Goal: Task Accomplishment & Management: Complete application form

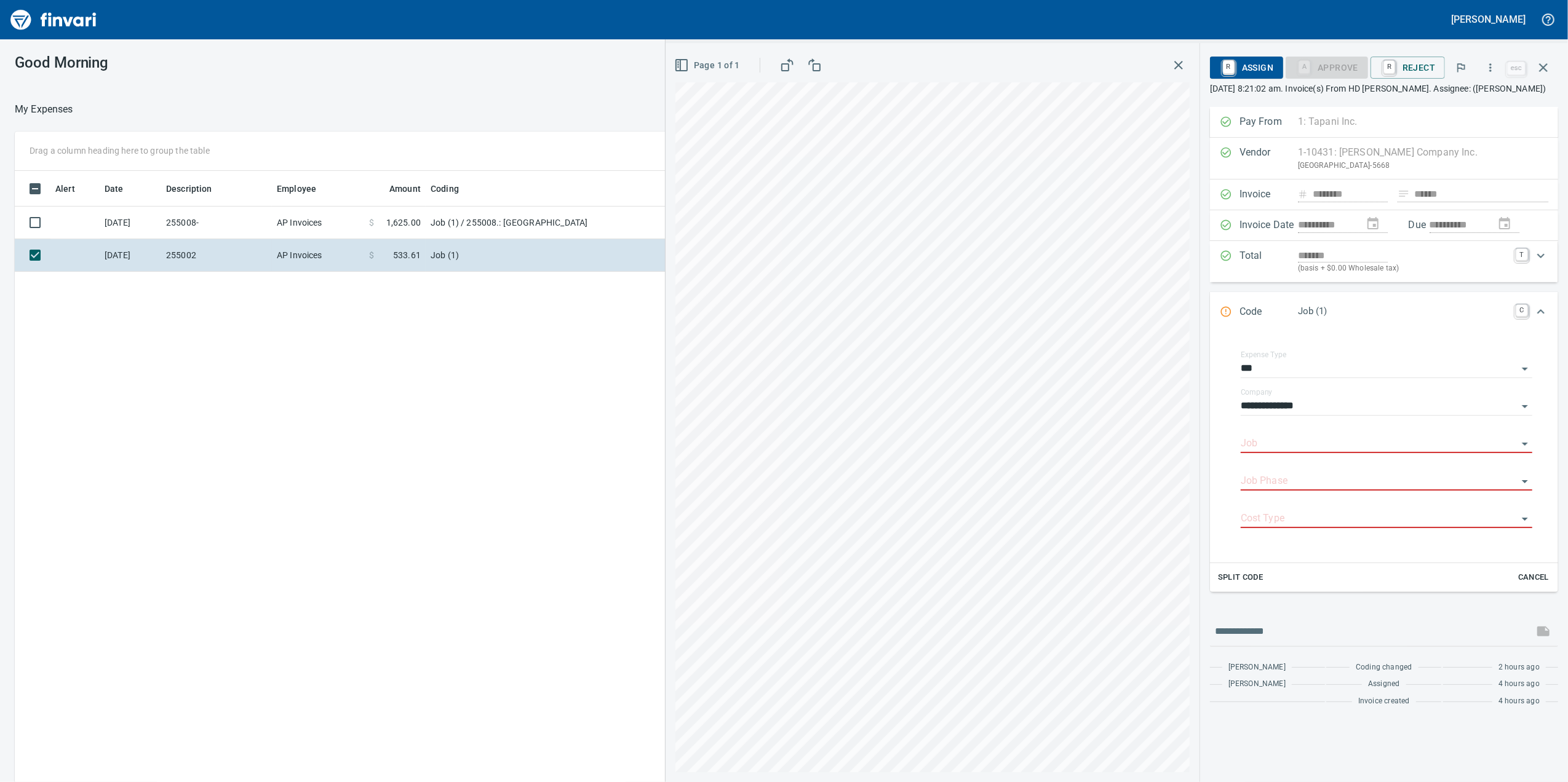
scroll to position [635, 1207]
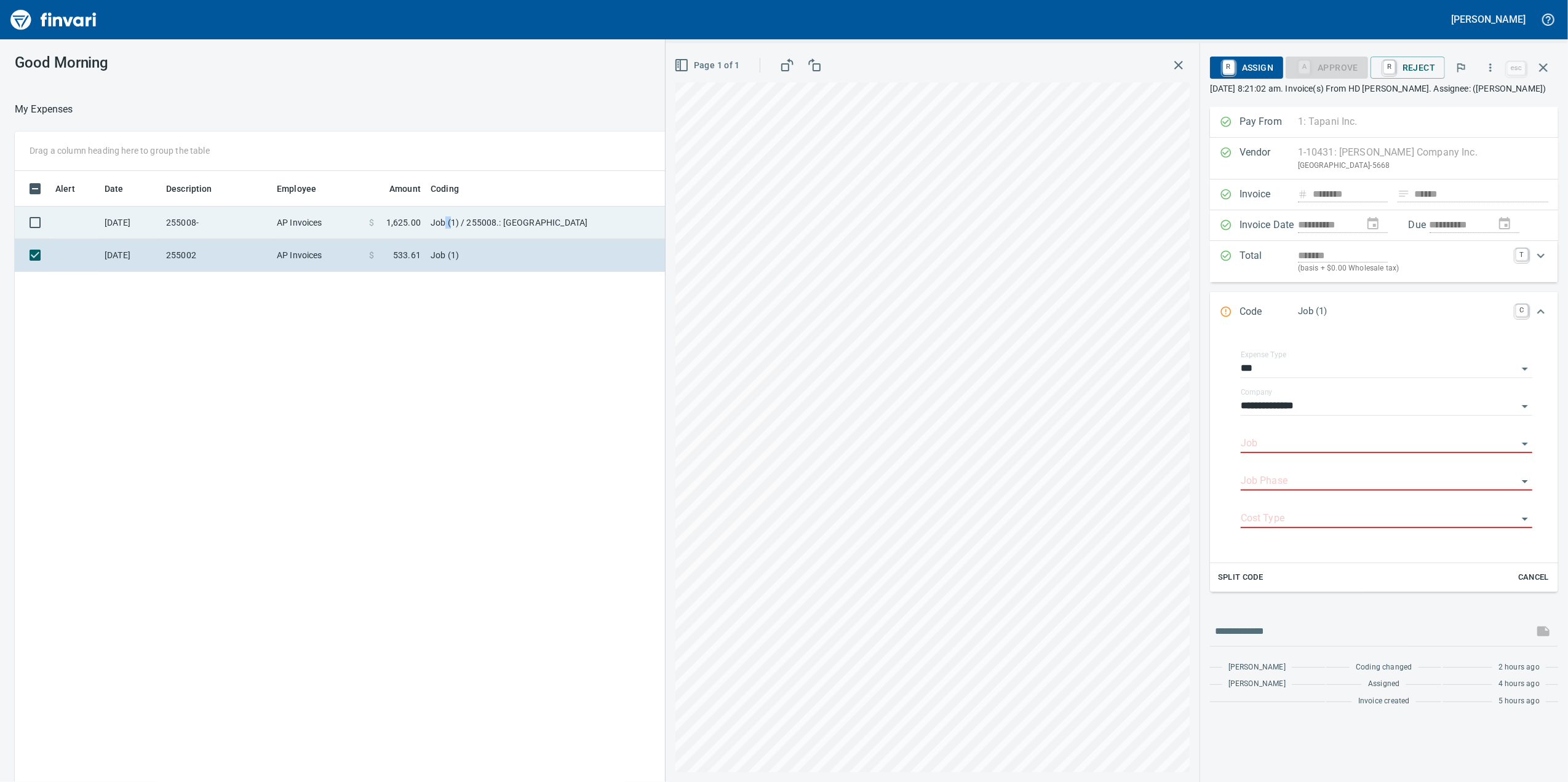
click at [450, 220] on td "Job (1) / 255008.: [GEOGRAPHIC_DATA]" at bounding box center [579, 223] width 308 height 33
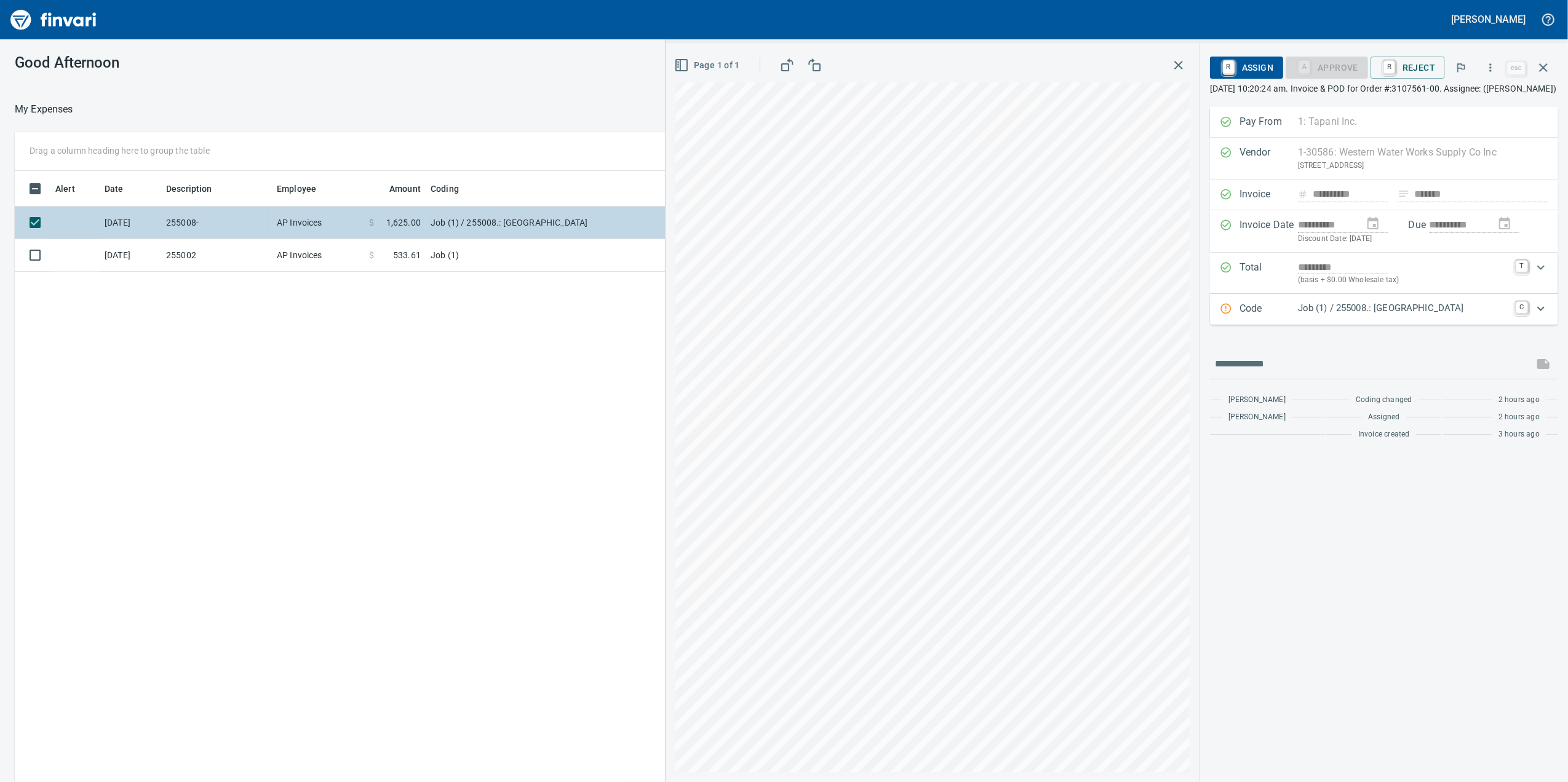
drag, startPoint x: 451, startPoint y: 220, endPoint x: 456, endPoint y: 232, distance: 13.0
click at [456, 232] on td "Job (1) / 255008.: [GEOGRAPHIC_DATA]" at bounding box center [579, 223] width 308 height 33
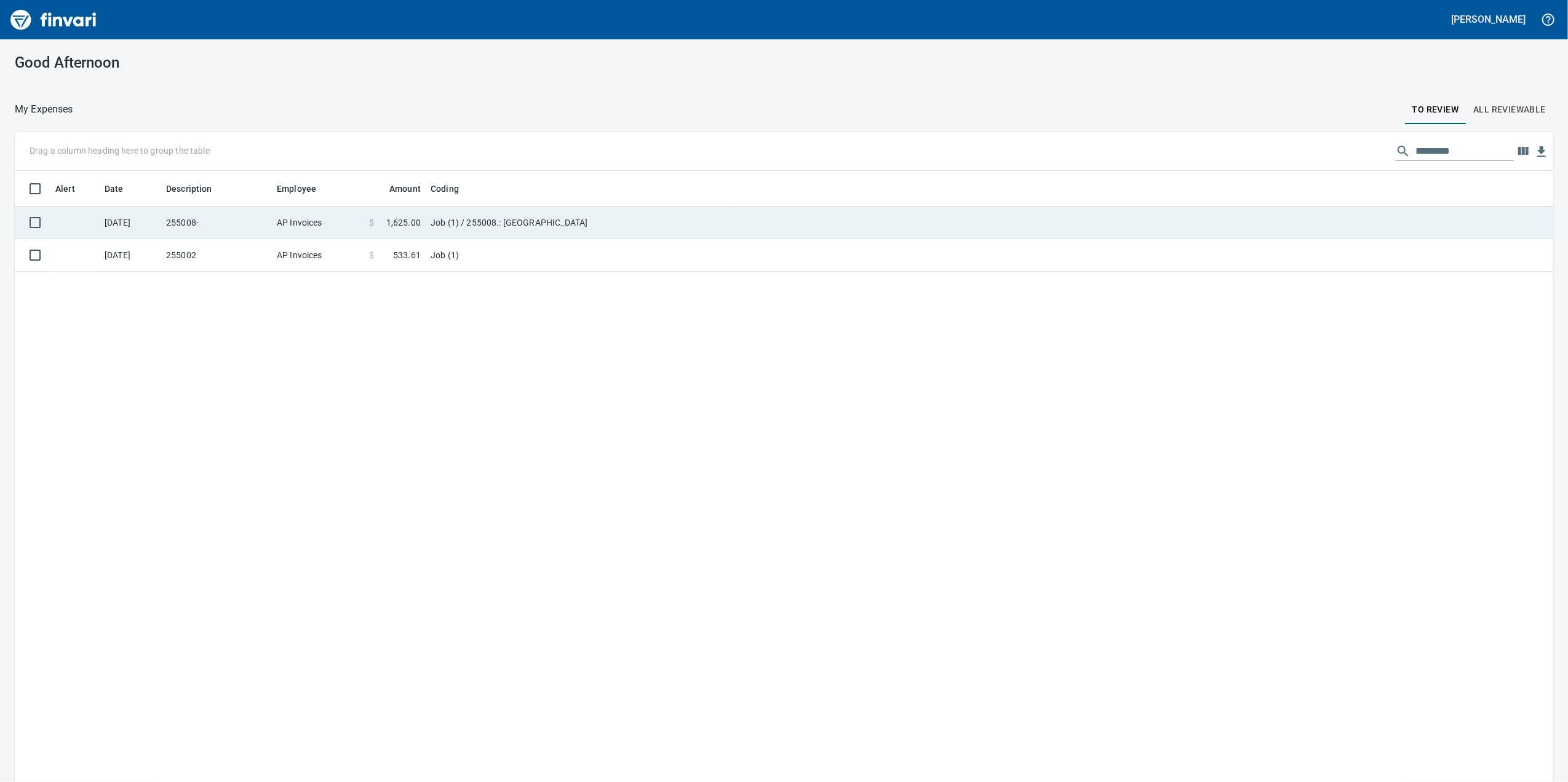
scroll to position [1, 1]
click at [457, 234] on td "Job (1) / 255008.: [GEOGRAPHIC_DATA]" at bounding box center [579, 223] width 308 height 33
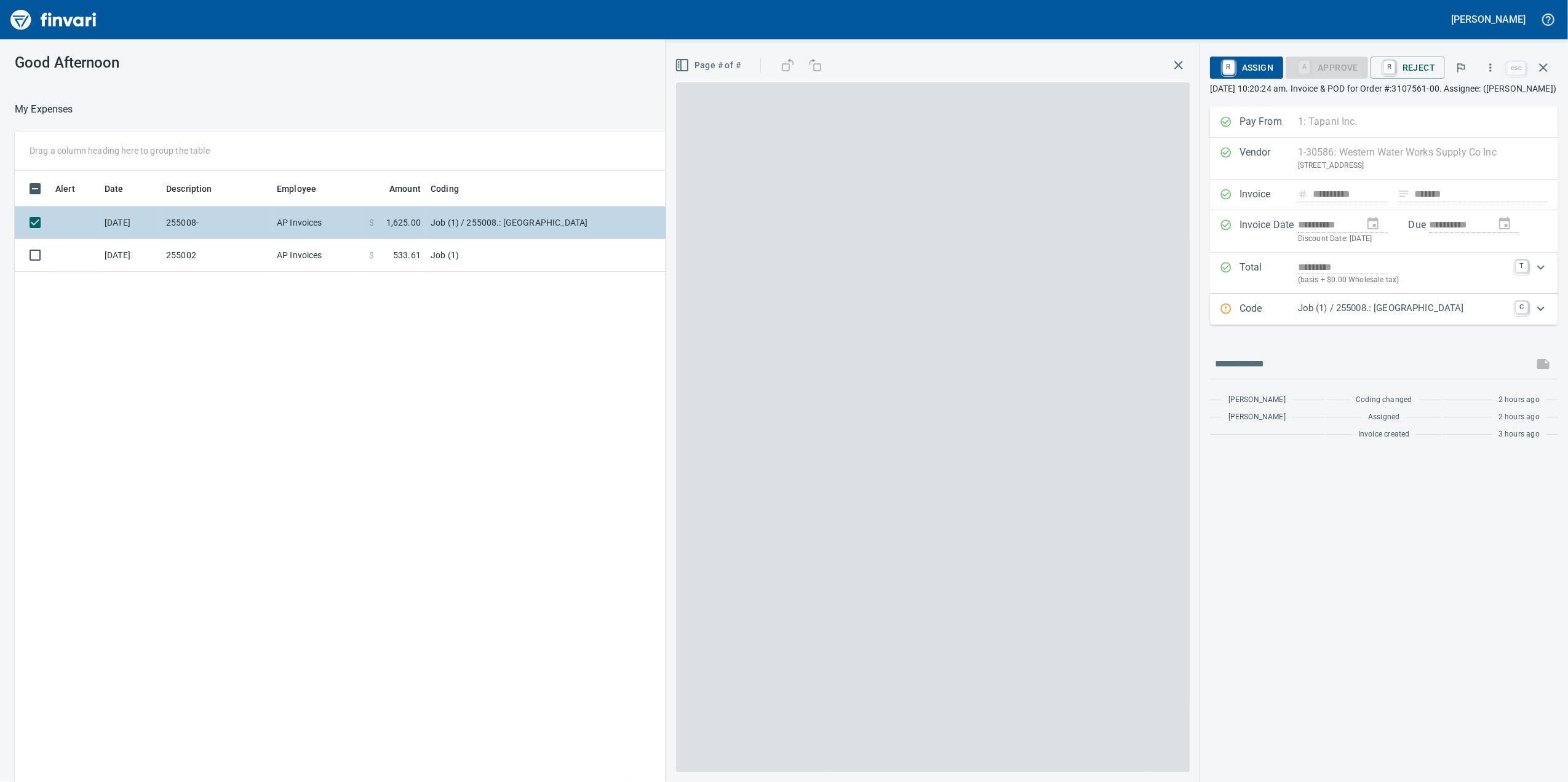
scroll to position [635, 1207]
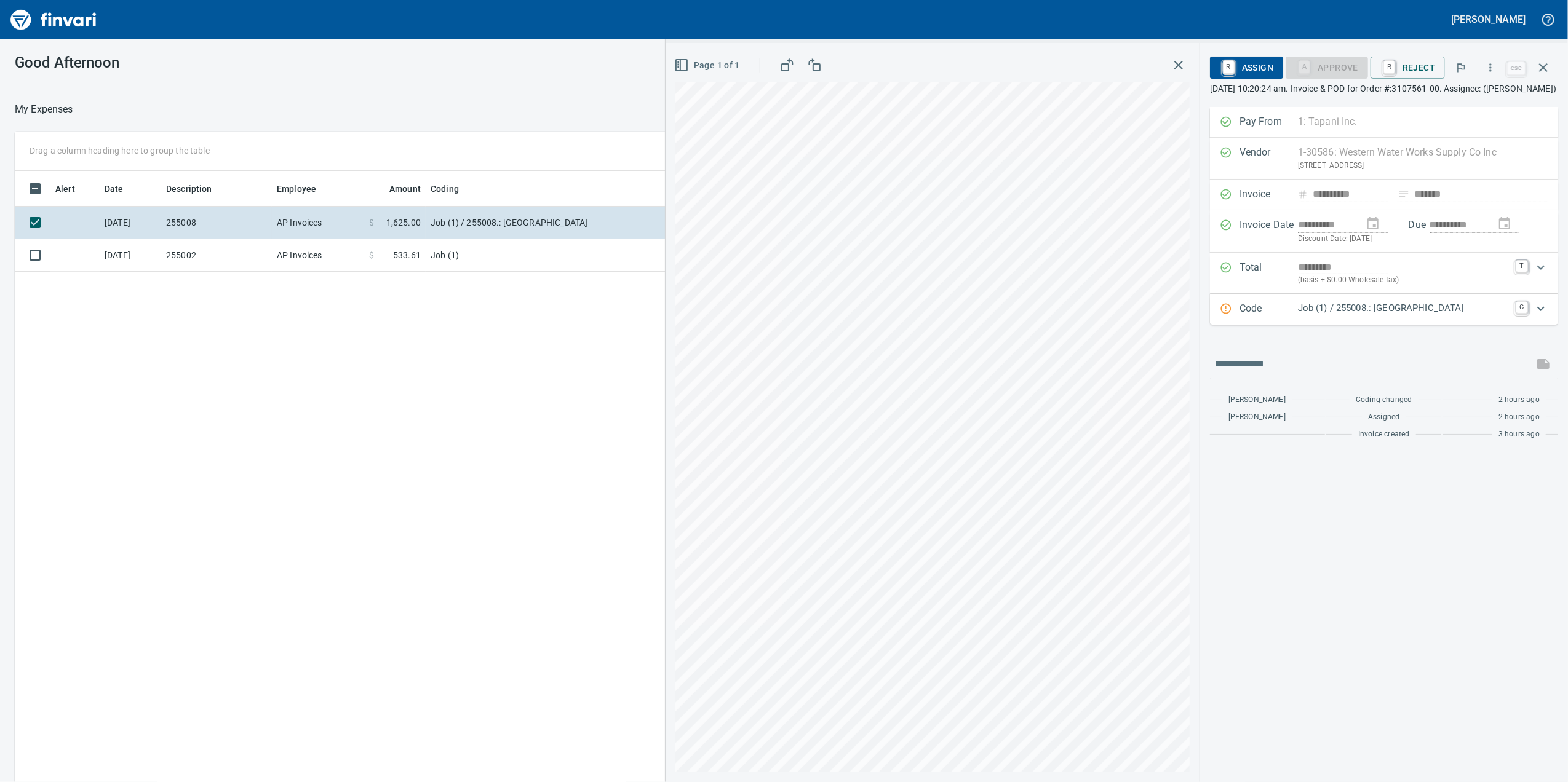
click at [459, 277] on div "Alert Date Description Employee Amount Coding [DATE] 255008- AP Invoices $ 1,62…" at bounding box center [631, 494] width 1231 height 646
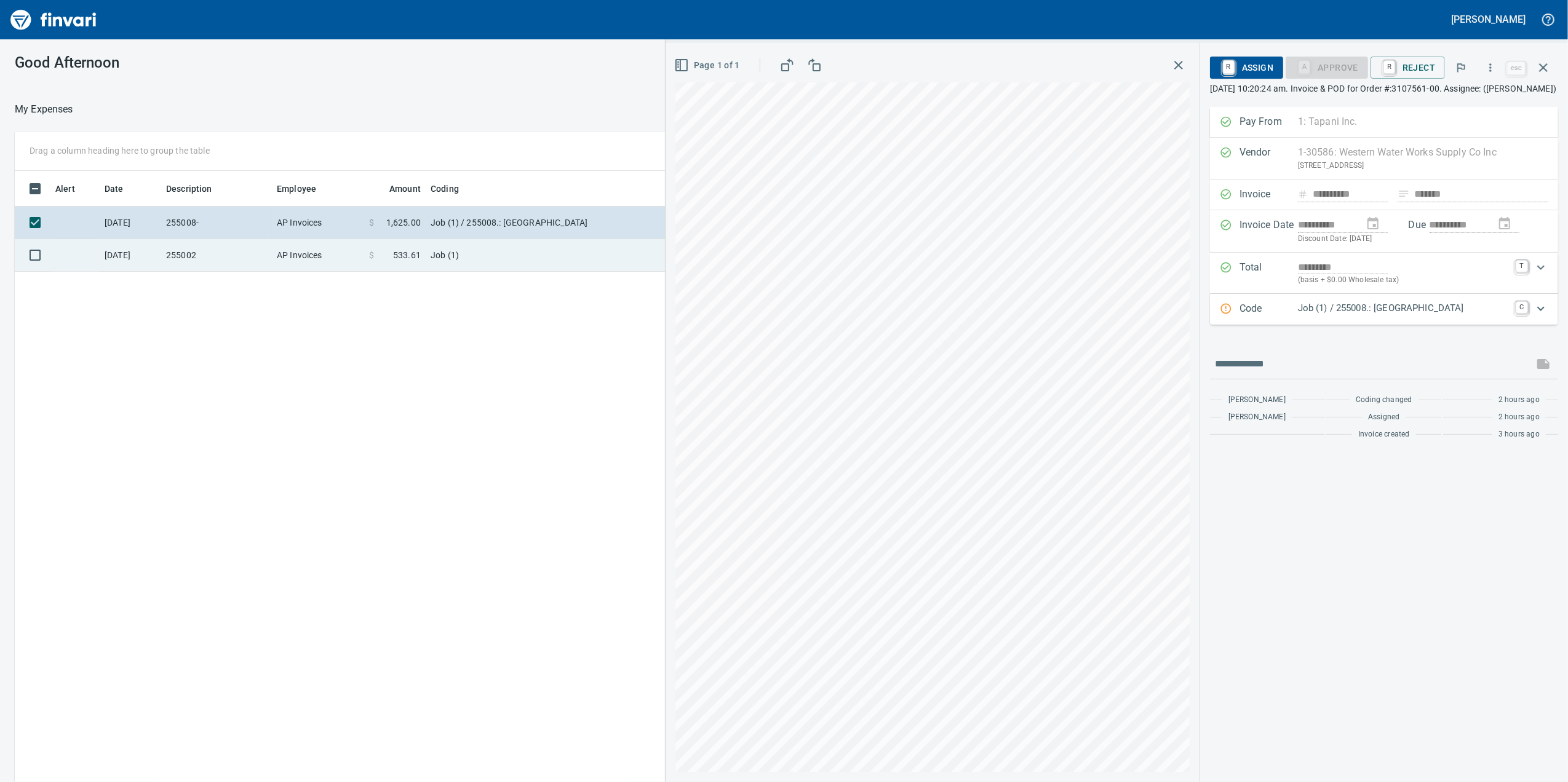
click at [473, 262] on td "Job (1)" at bounding box center [579, 255] width 308 height 33
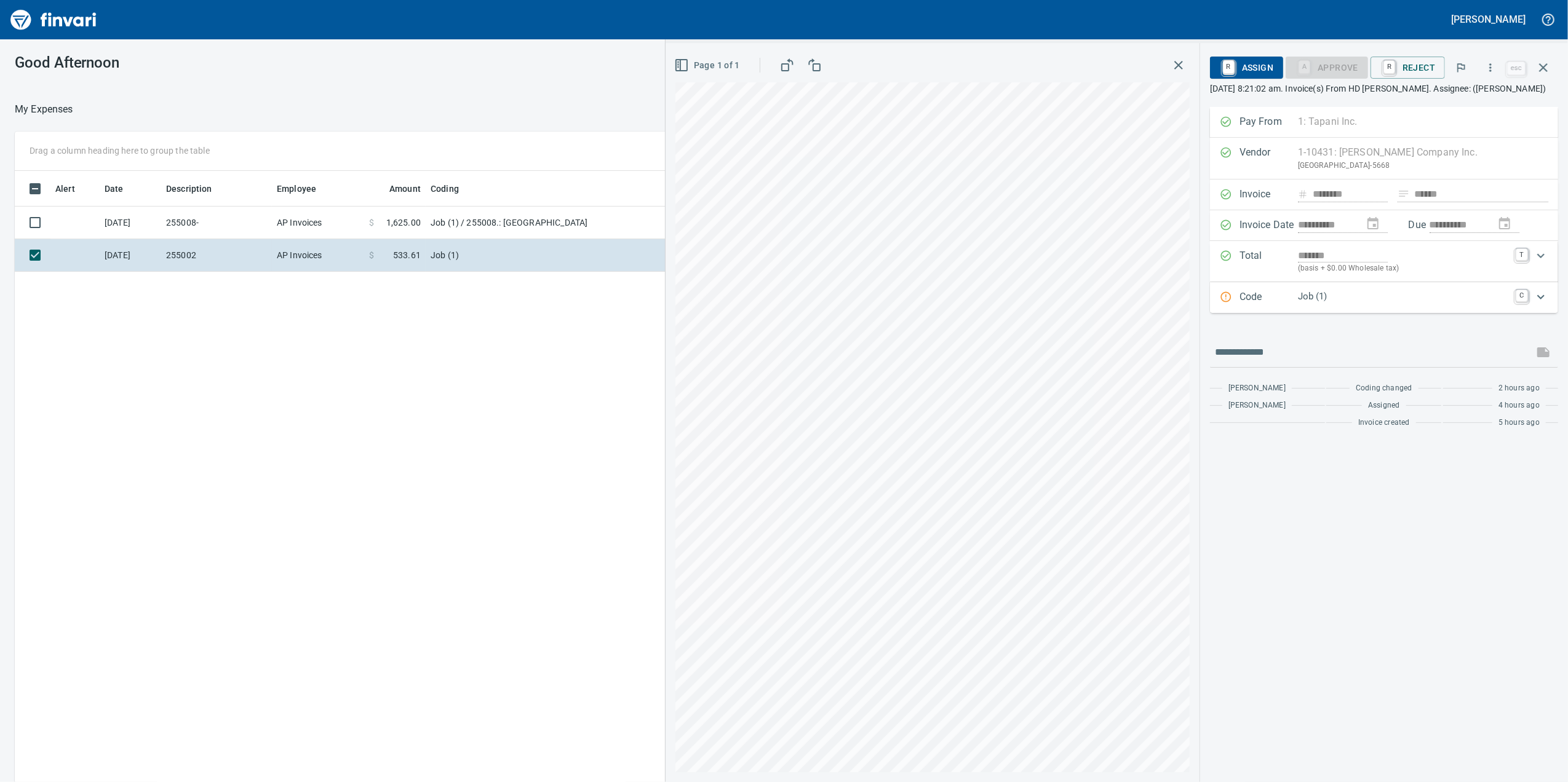
click at [1472, 303] on div "Code Job (1) C" at bounding box center [1385, 297] width 348 height 31
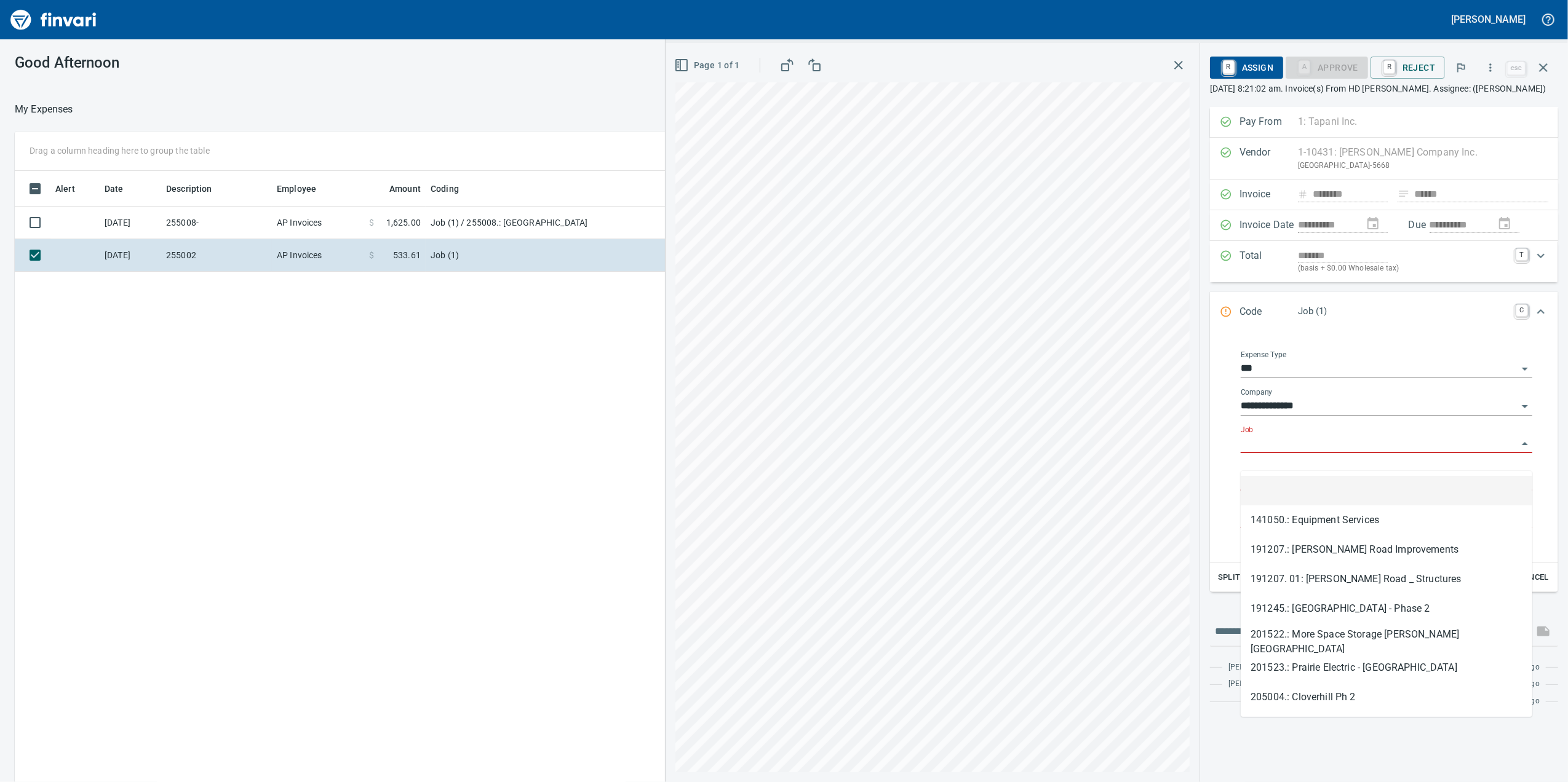
scroll to position [635, 1207]
click at [1305, 453] on input "Job" at bounding box center [1379, 444] width 277 height 17
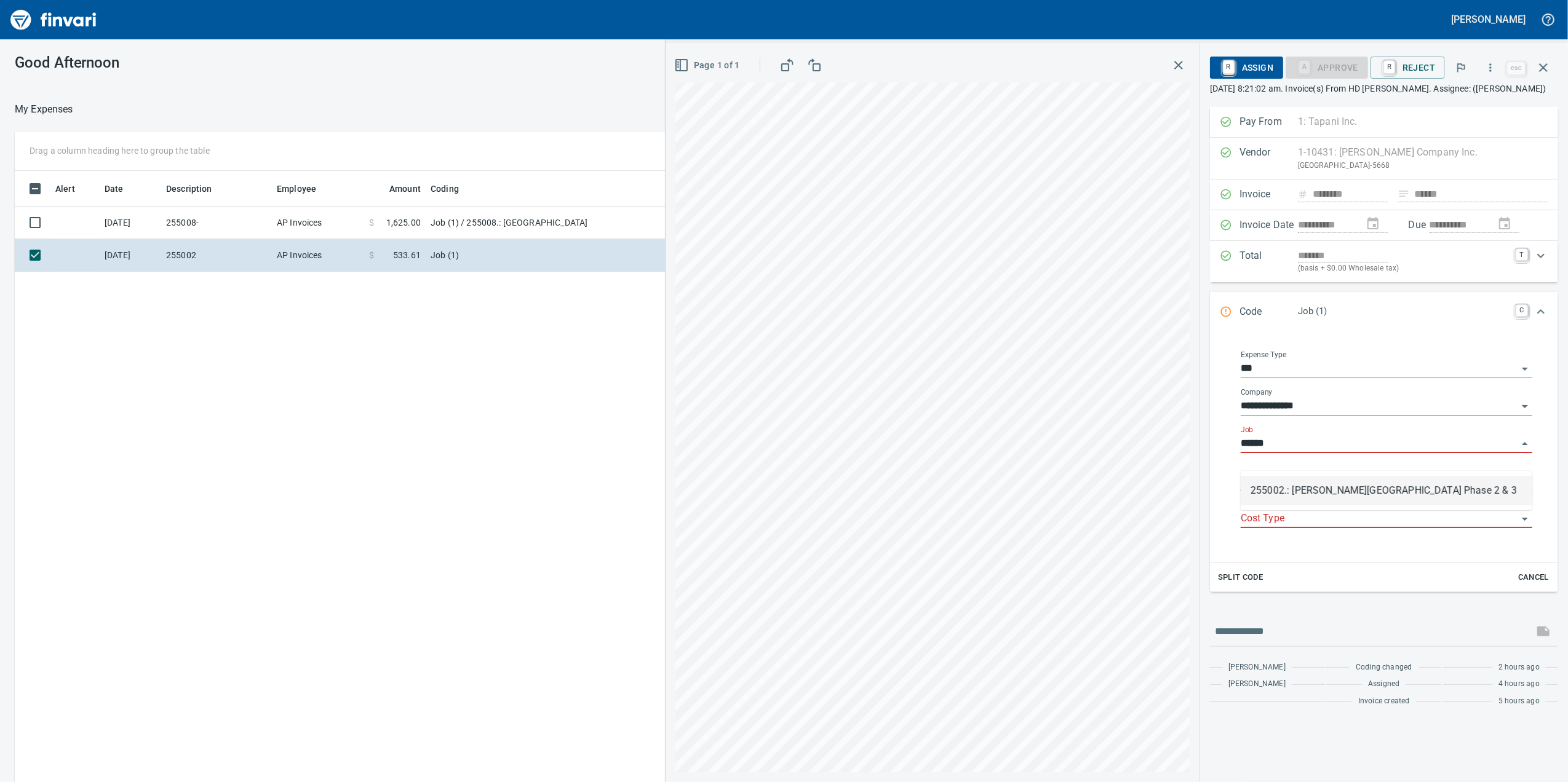
drag, startPoint x: 1290, startPoint y: 483, endPoint x: 1273, endPoint y: 483, distance: 17.0
click at [1285, 483] on li "255002.: [PERSON_NAME][GEOGRAPHIC_DATA] Phase 2 & 3" at bounding box center [1387, 491] width 292 height 30
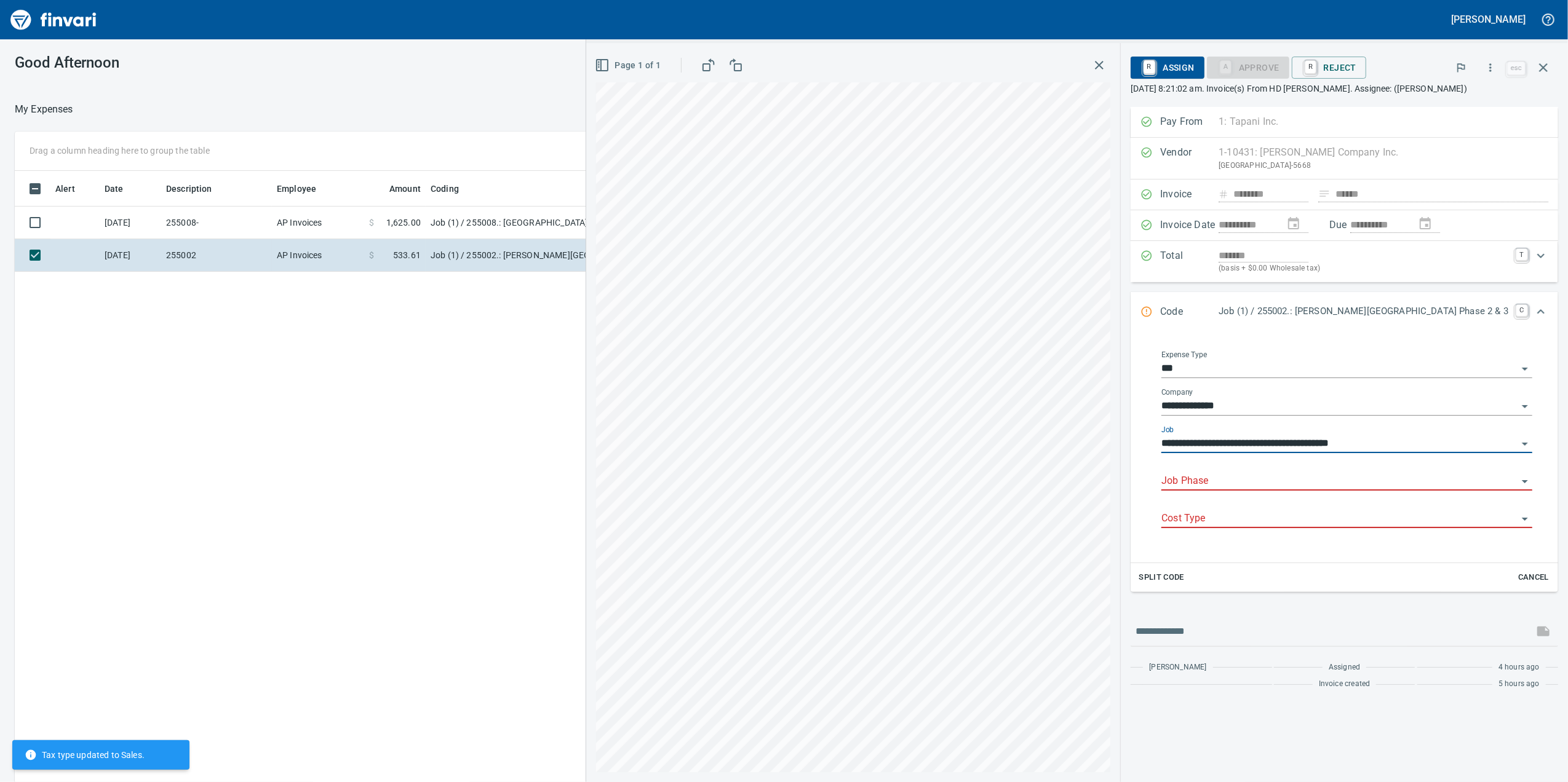
type input "**********"
click at [1270, 490] on input "Job Phase" at bounding box center [1340, 482] width 356 height 17
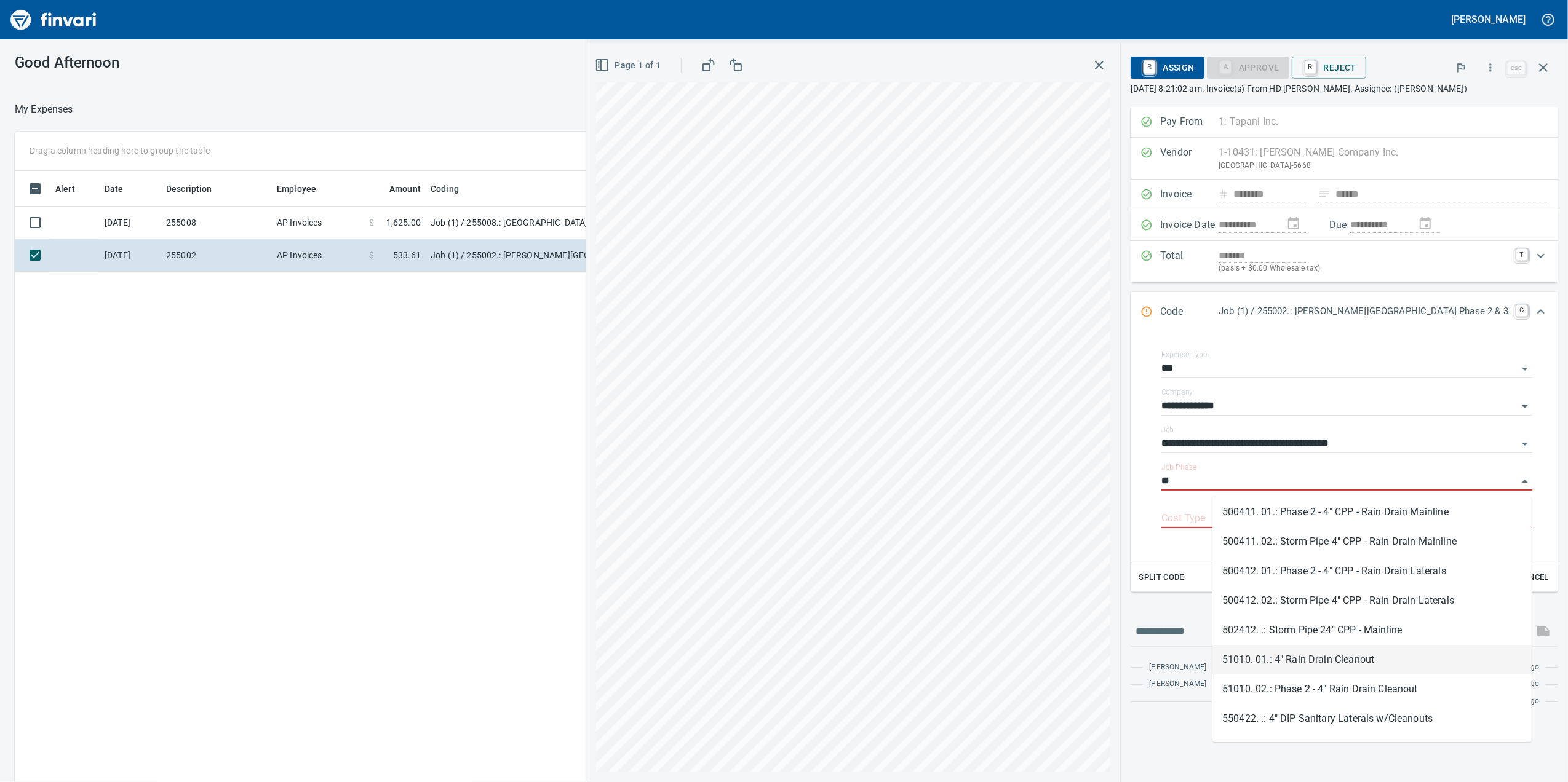
scroll to position [0, 0]
type input "**"
